Goal: Task Accomplishment & Management: Use online tool/utility

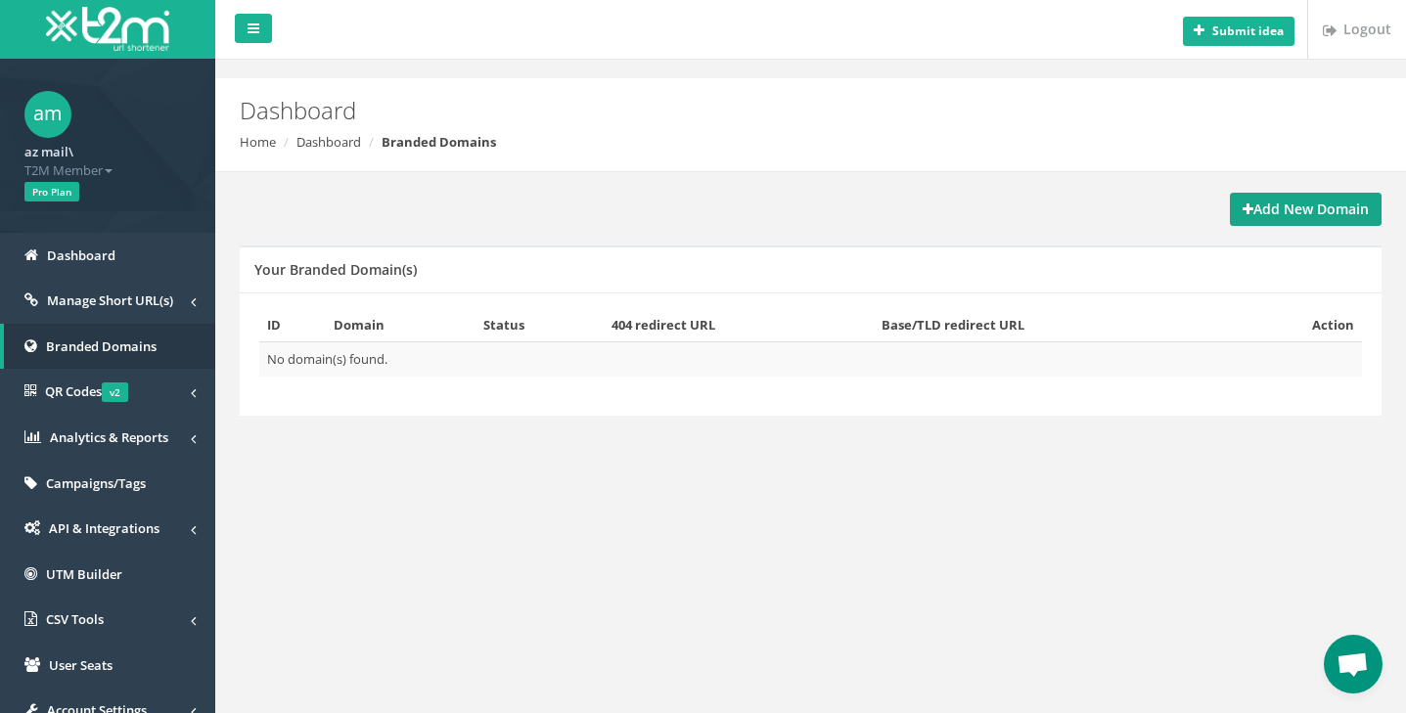
click at [1264, 209] on strong "Add New Domain" at bounding box center [1305, 209] width 126 height 19
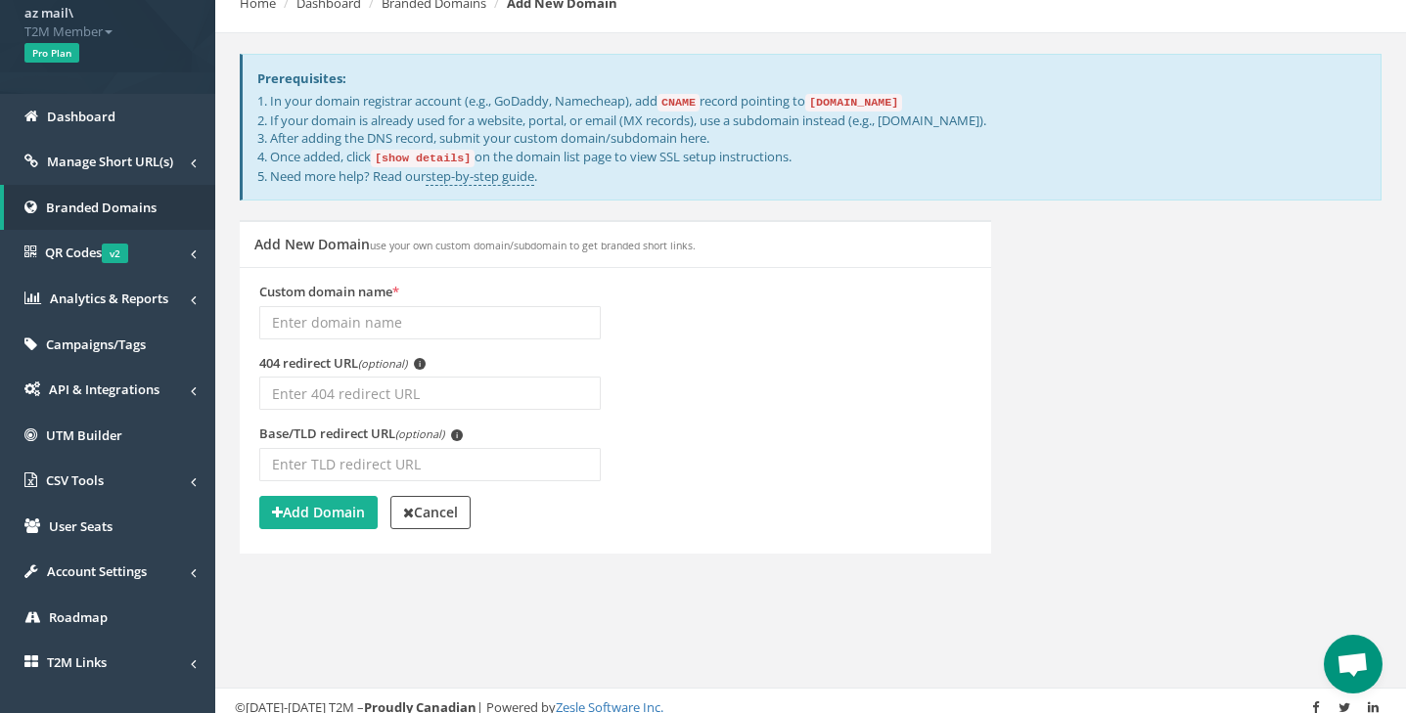
scroll to position [142, 0]
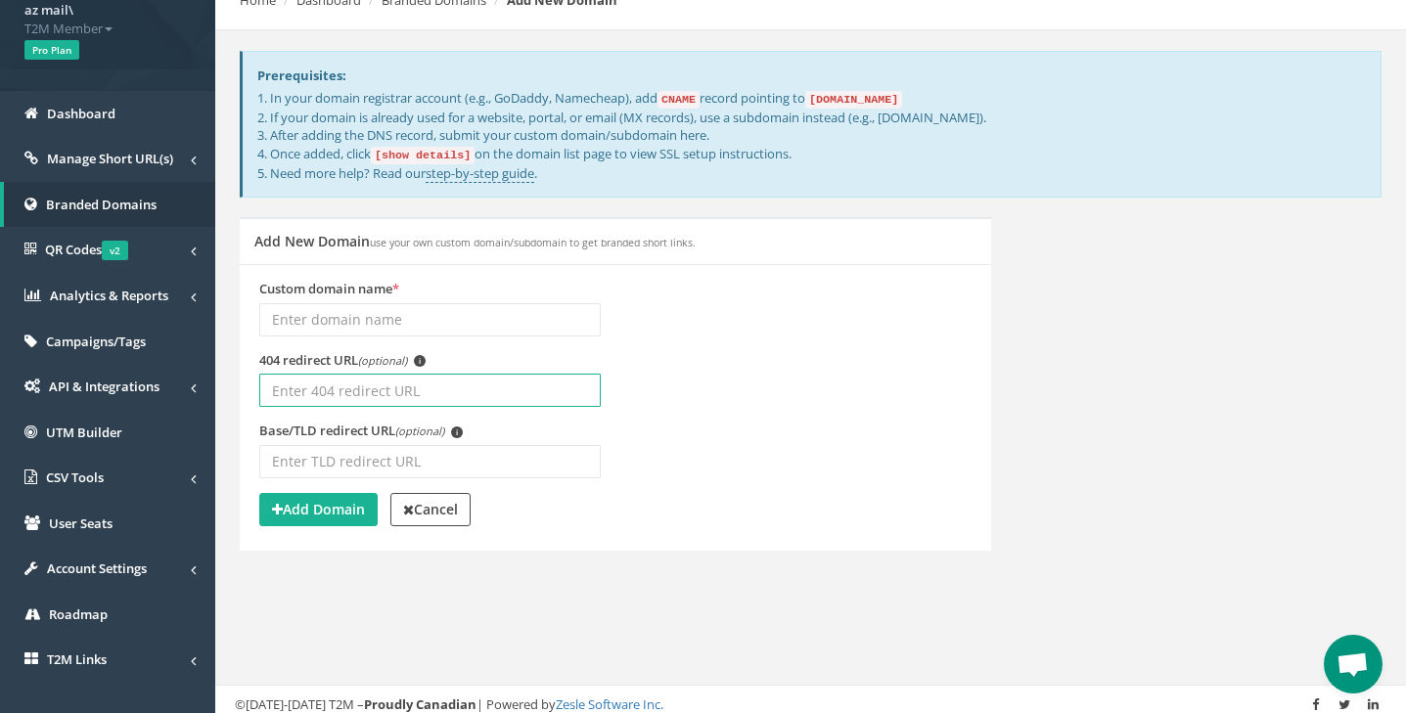
click at [460, 393] on input "404 redirect URL (optional) i" at bounding box center [429, 390] width 341 height 33
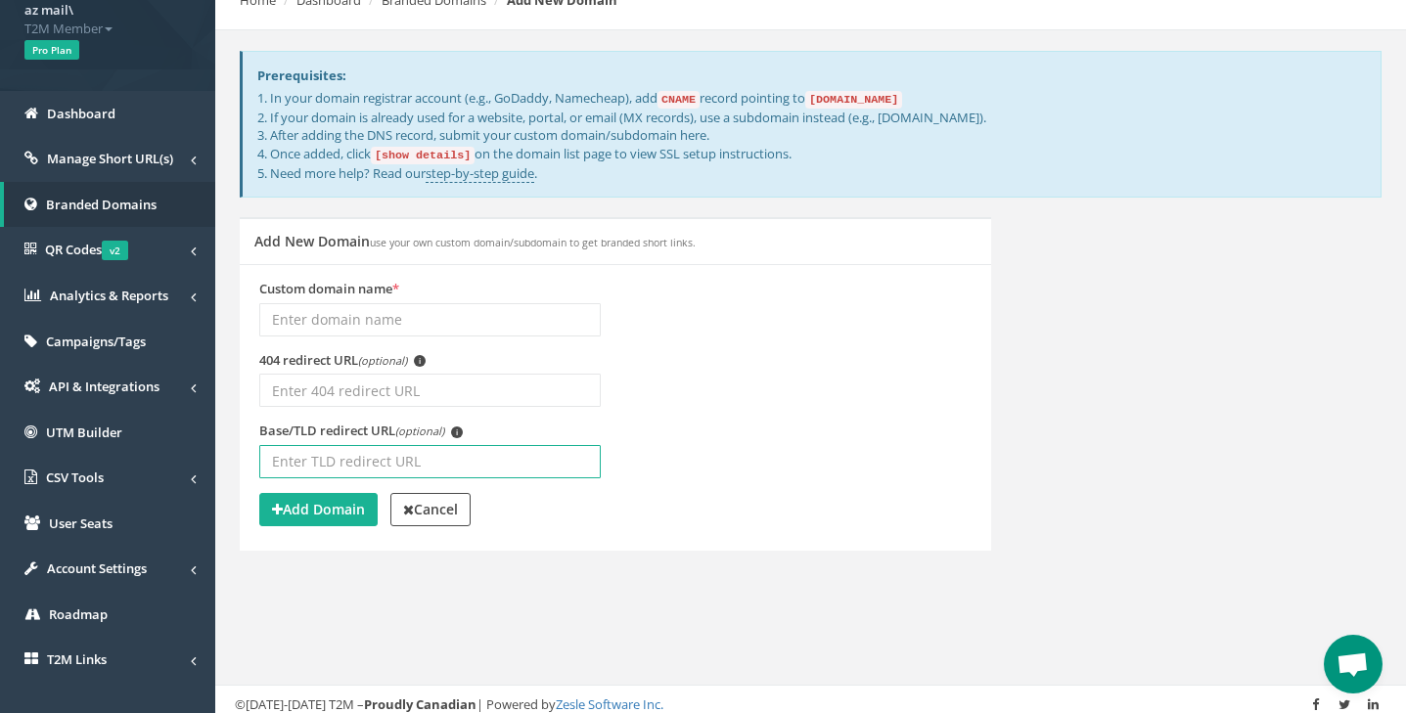
click at [489, 468] on input "Base/TLD redirect URL (optional) i" at bounding box center [429, 461] width 341 height 33
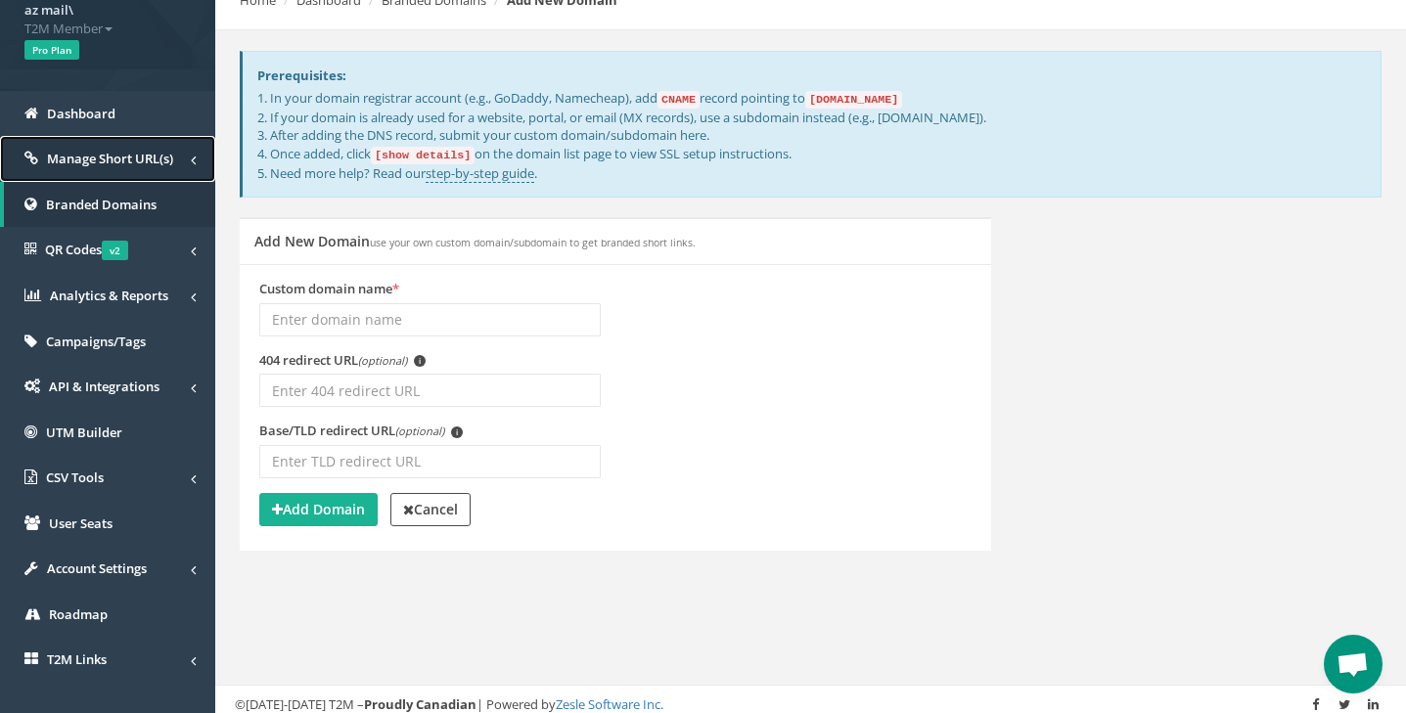
click at [136, 163] on span "Manage Short URL(s)" at bounding box center [110, 159] width 126 height 18
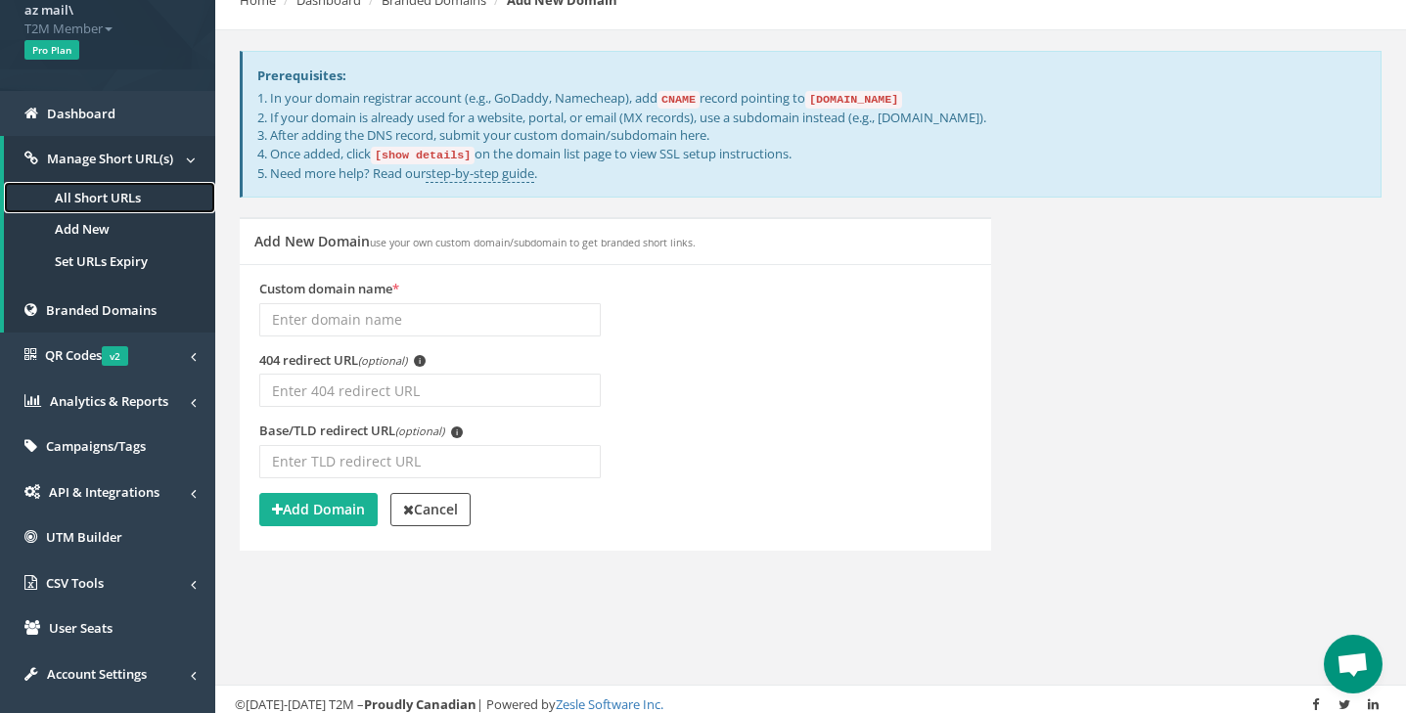
click at [143, 190] on link "All Short URLs" at bounding box center [109, 198] width 211 height 32
